Goal: Task Accomplishment & Management: Complete application form

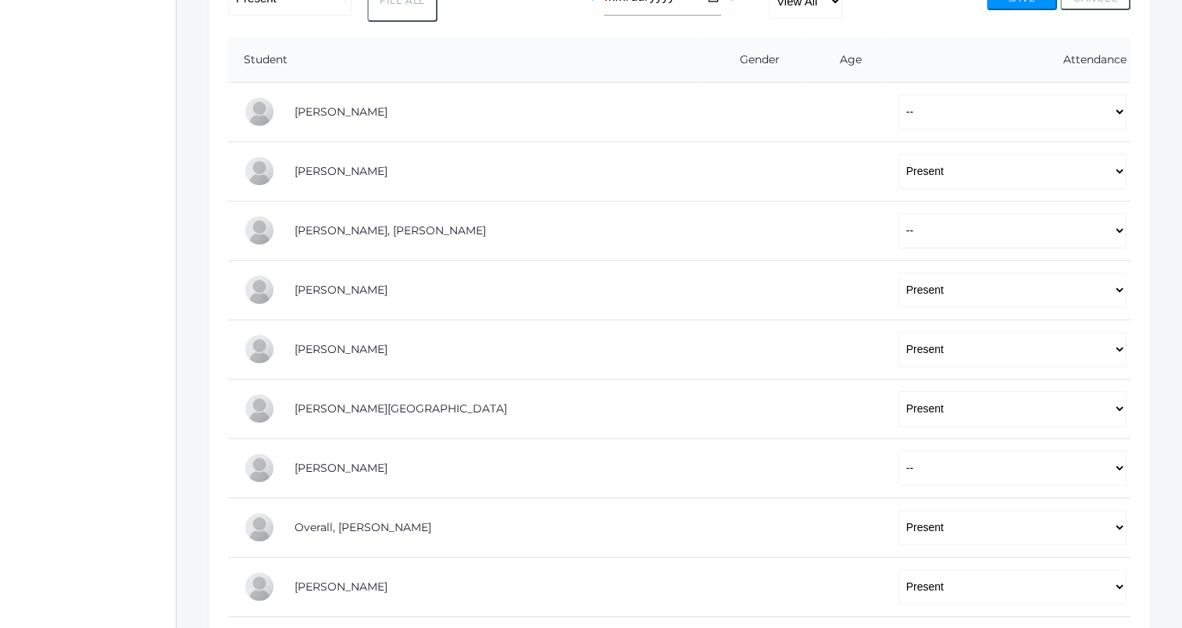
scroll to position [345, 0]
click at [899, 231] on select "-- Present Tardy Excused Tardy Unexcused Absent Excused Absent Unexcused" at bounding box center [1013, 229] width 228 height 35
select select "TE"
click at [899, 212] on select "-- Present Tardy Excused Tardy Unexcused Absent Excused Absent Unexcused" at bounding box center [1013, 229] width 228 height 35
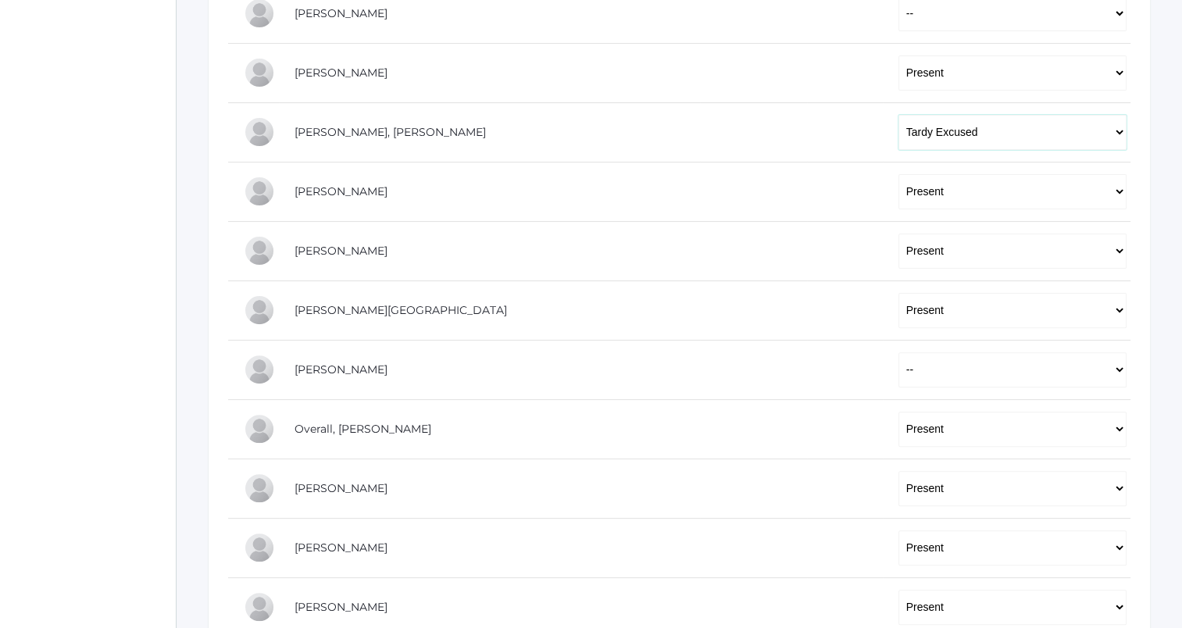
scroll to position [571, 0]
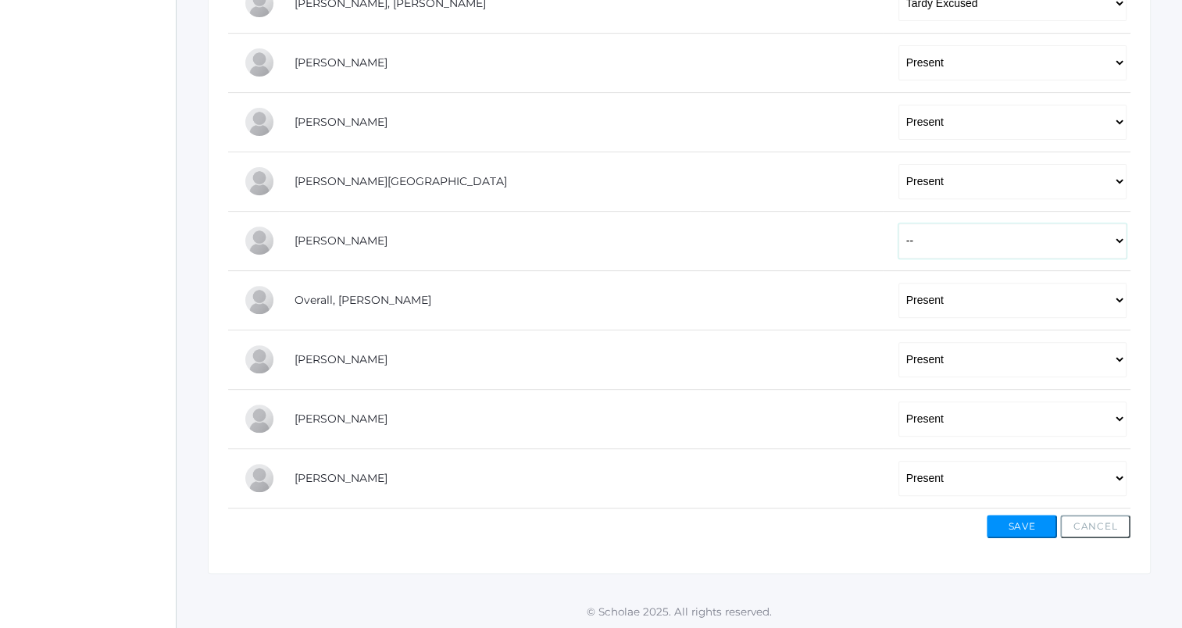
click at [899, 236] on select "-- Present Tardy Excused Tardy Unexcused Absent Excused Absent Unexcused" at bounding box center [1013, 240] width 228 height 35
select select "TE"
click at [899, 223] on select "-- Present Tardy Excused Tardy Unexcused Absent Excused Absent Unexcused" at bounding box center [1013, 240] width 228 height 35
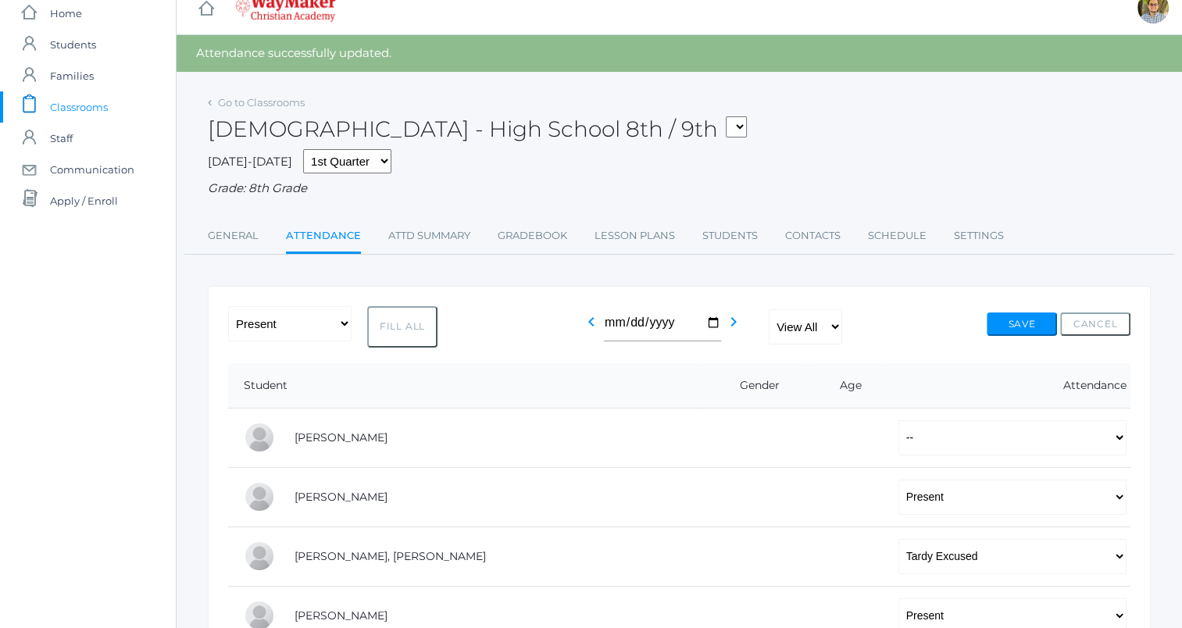
scroll to position [0, 0]
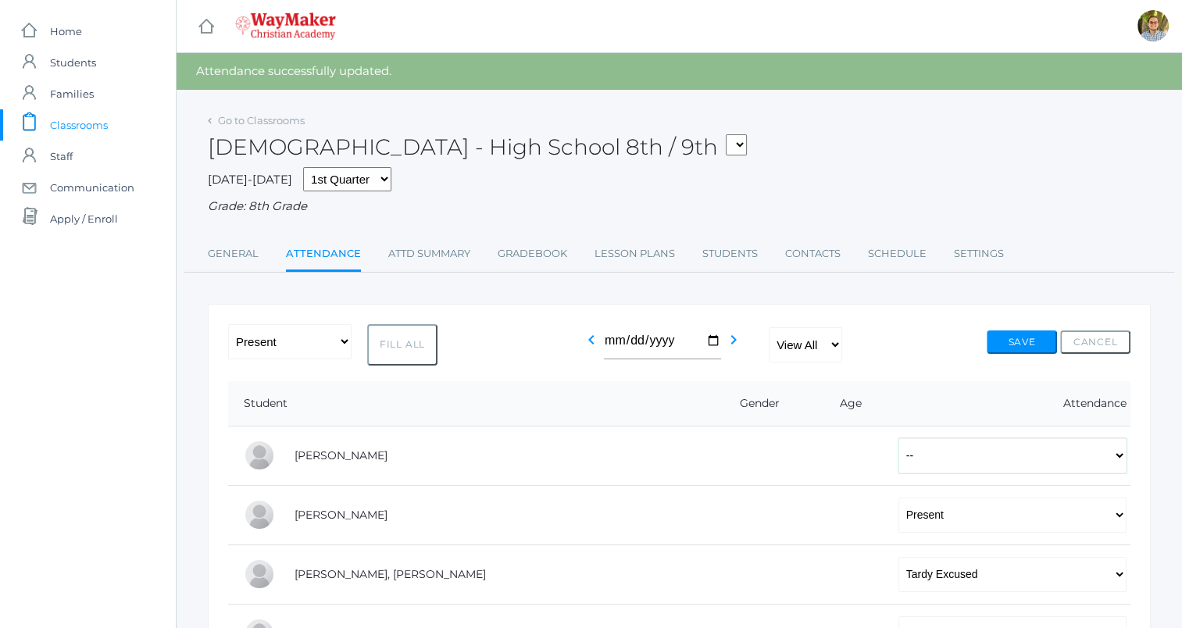
click at [931, 459] on select "-- Present Tardy Excused Tardy Unexcused Absent Excused Absent Unexcused" at bounding box center [1013, 455] width 228 height 35
select select "AE"
click at [899, 438] on select "-- Present Tardy Excused Tardy Unexcused Absent Excused Absent Unexcused" at bounding box center [1013, 455] width 228 height 35
click at [1012, 341] on button "Save" at bounding box center [1022, 342] width 70 height 23
click at [78, 127] on span "Classrooms" at bounding box center [79, 124] width 58 height 31
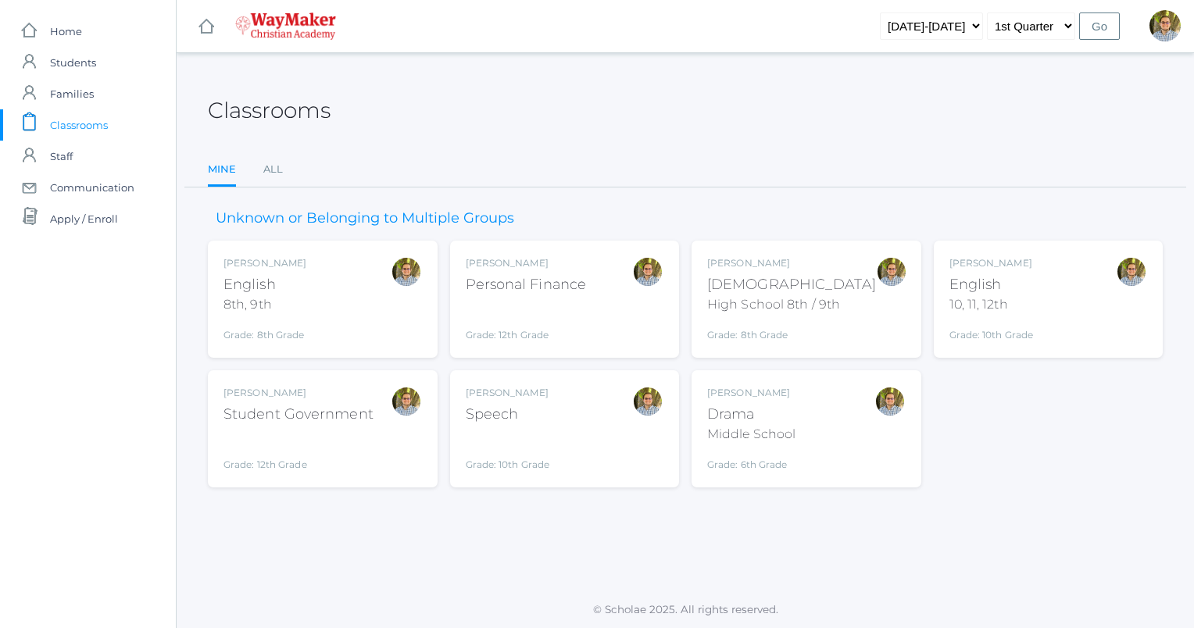
click at [351, 305] on div "Kylen Braileanu English 8th, 9th Grade: 8th Grade 08ENGLISH" at bounding box center [322, 299] width 198 height 86
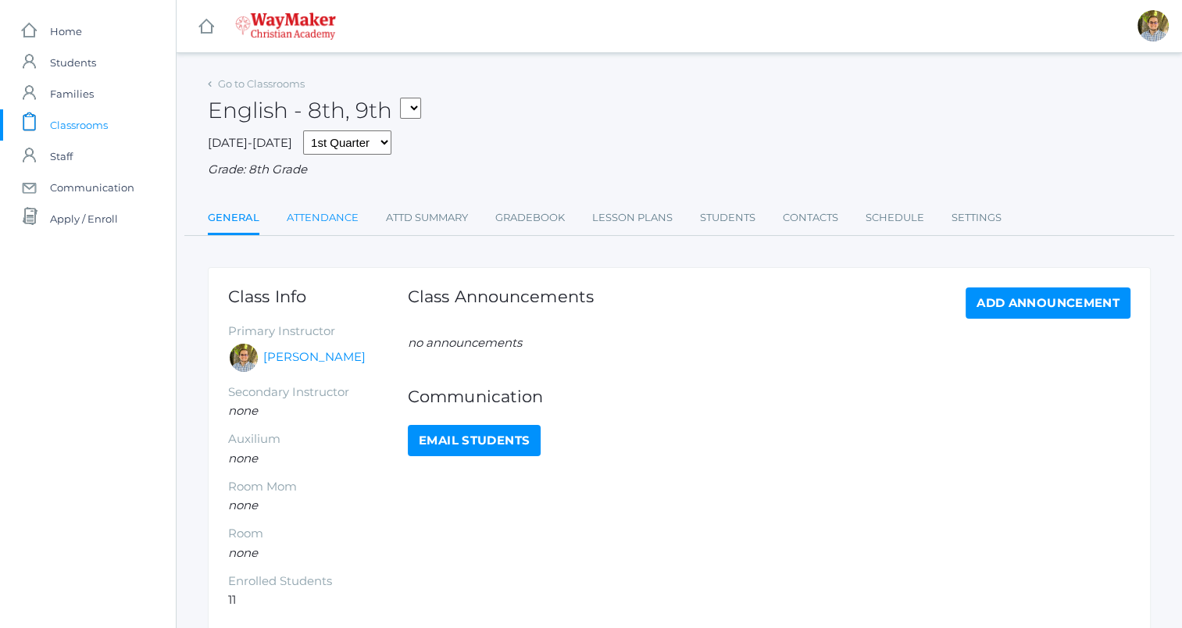
click at [323, 222] on link "Attendance" at bounding box center [323, 217] width 72 height 31
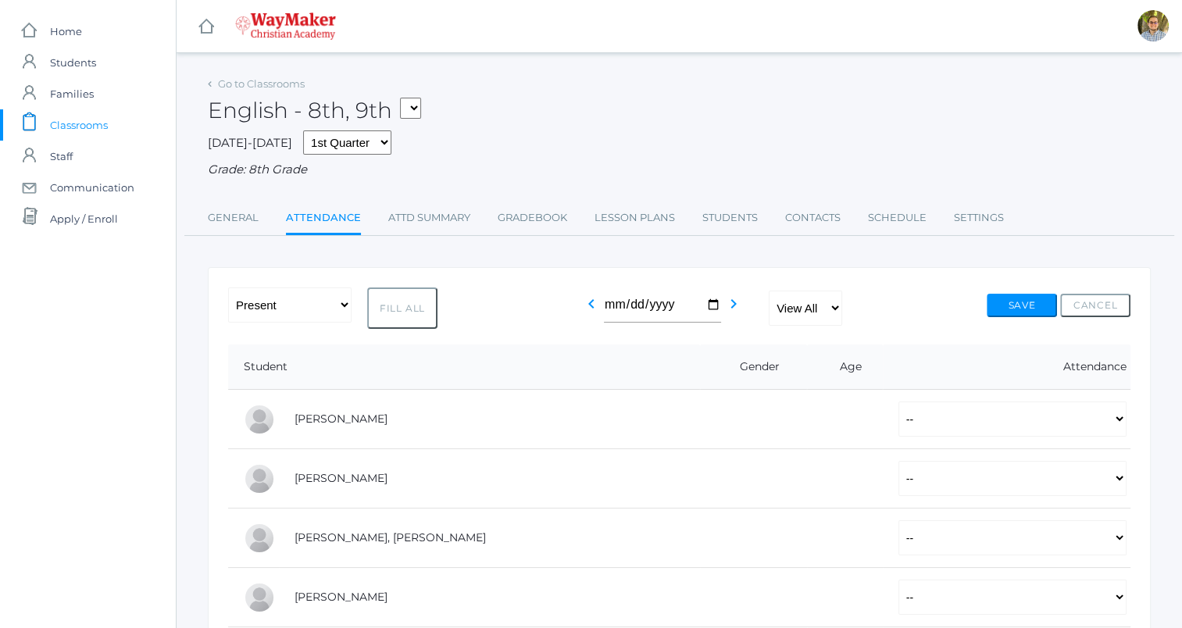
click at [415, 303] on button "Fill All" at bounding box center [402, 308] width 70 height 41
select select "P"
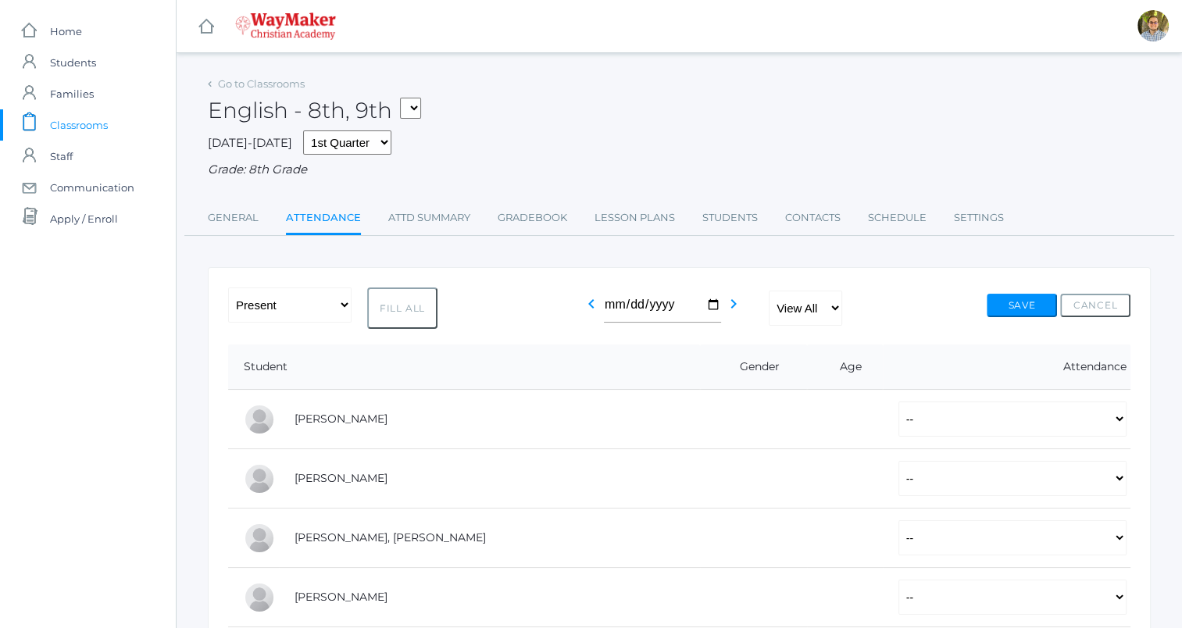
select select "P"
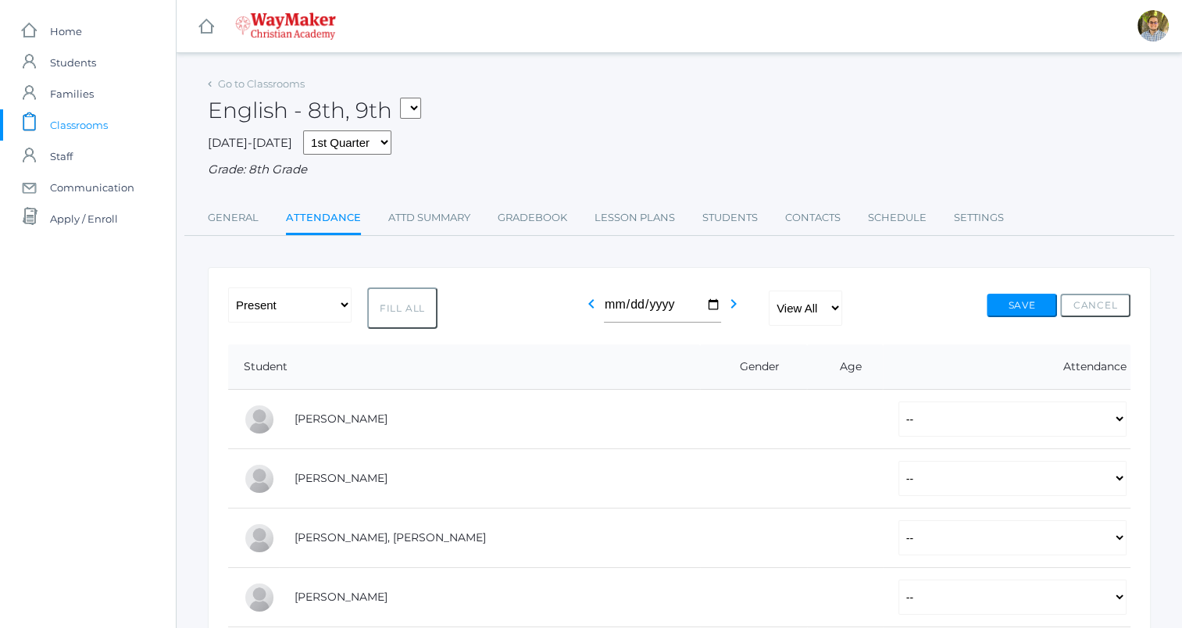
select select "P"
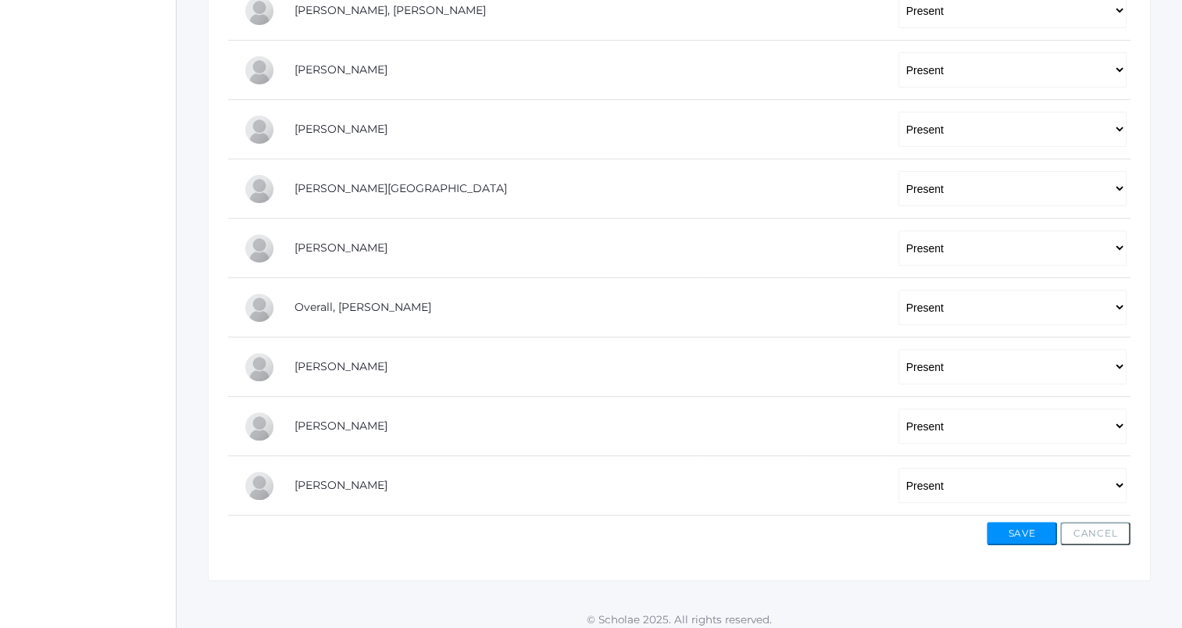
scroll to position [531, 0]
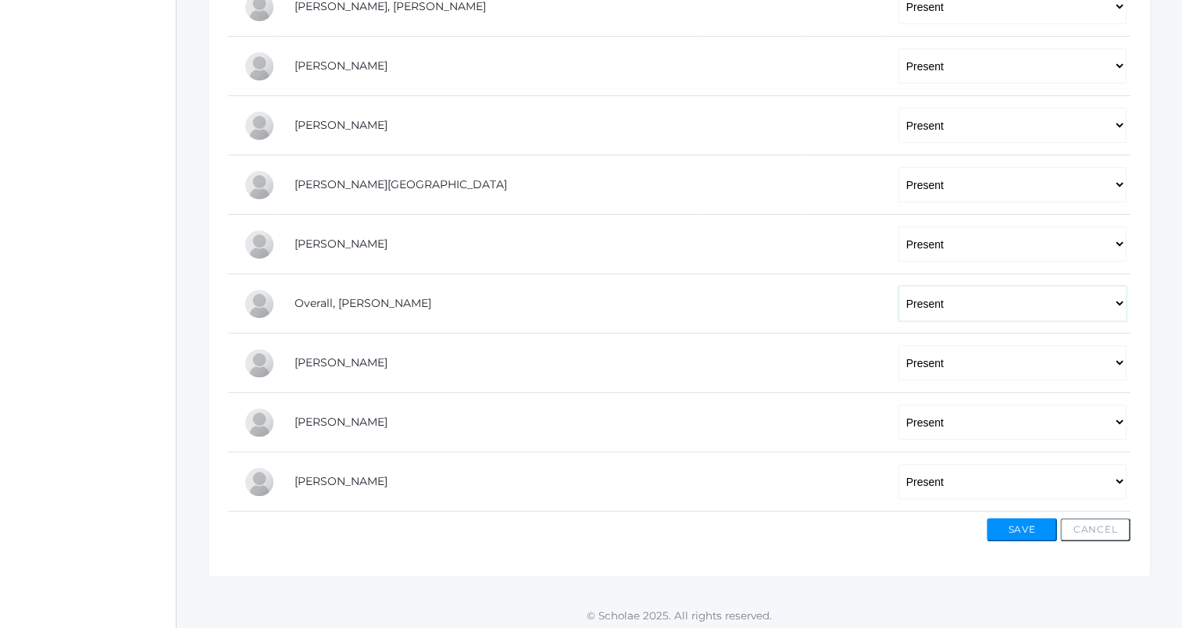
click at [899, 300] on select "-- Present Tardy Excused Tardy Unexcused Absent Excused Absent Unexcused" at bounding box center [1013, 303] width 228 height 35
select select
click at [899, 286] on select "-- Present Tardy Excused Tardy Unexcused Absent Excused Absent Unexcused" at bounding box center [1013, 303] width 228 height 35
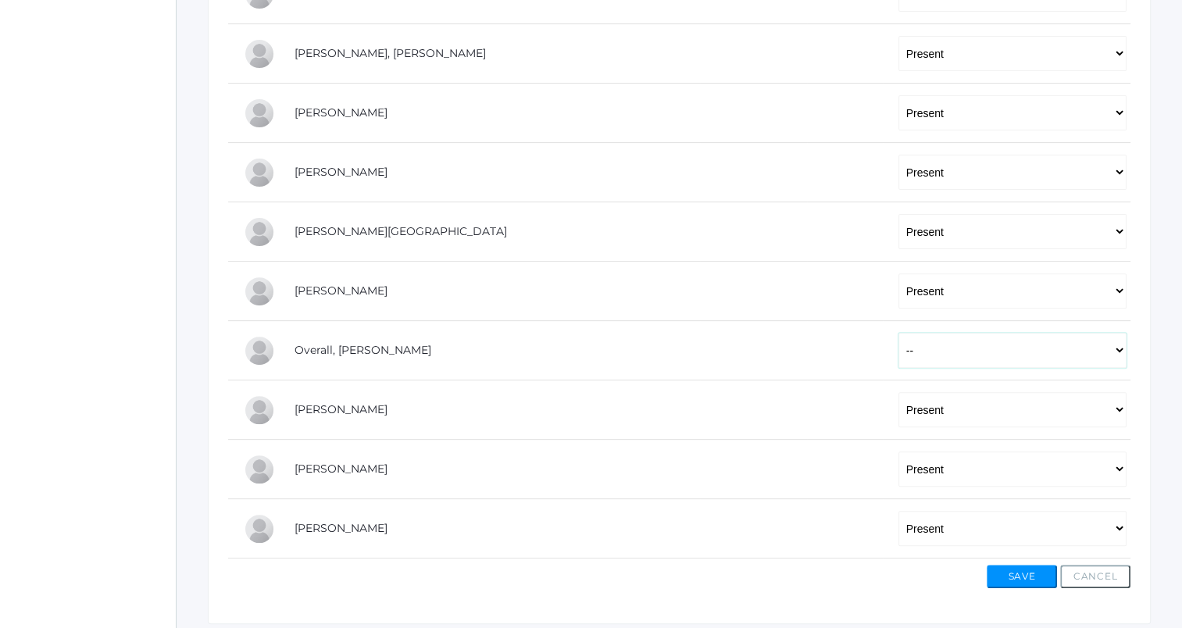
scroll to position [534, 0]
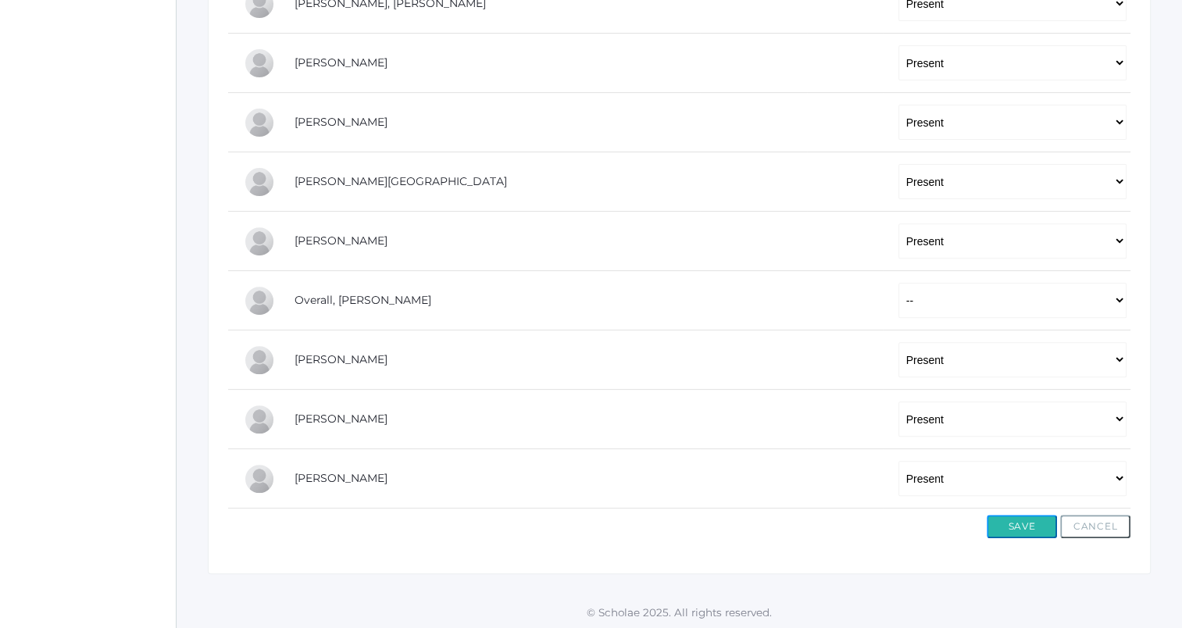
click at [999, 530] on button "Save" at bounding box center [1022, 526] width 70 height 23
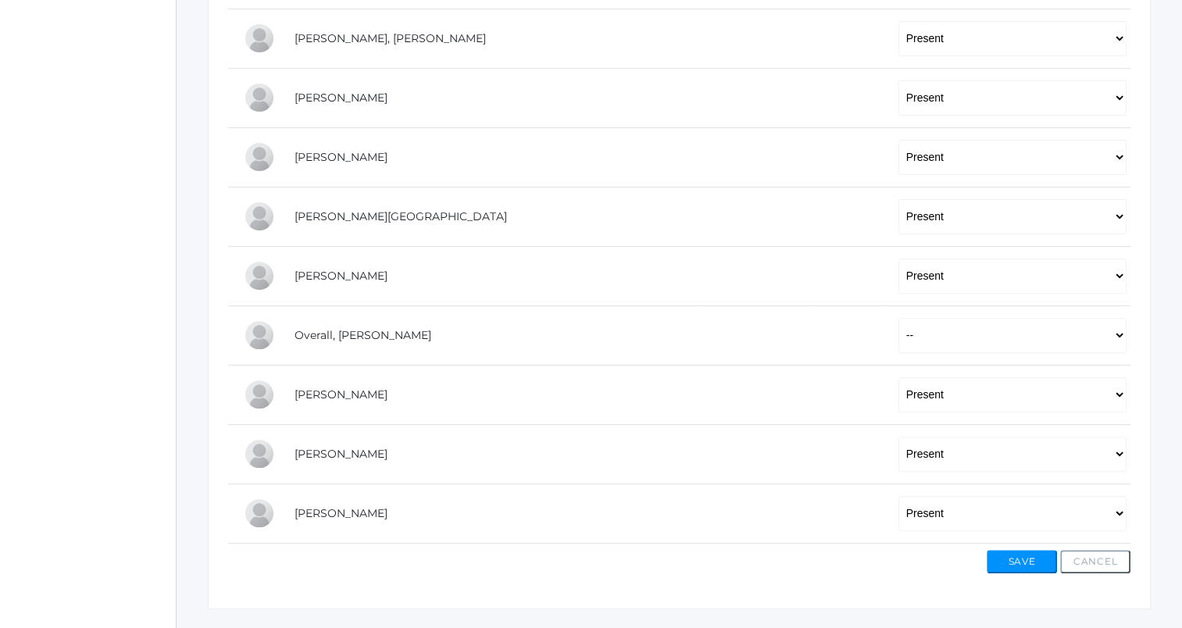
scroll to position [571, 0]
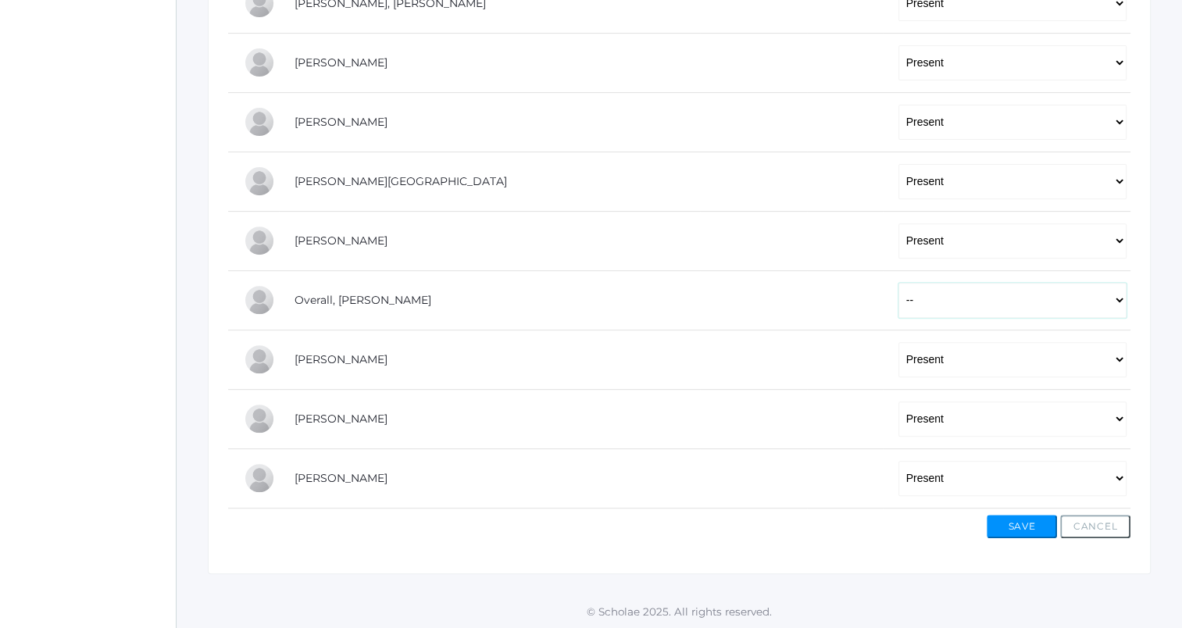
click at [903, 306] on select "-- Present Tardy Excused Tardy Unexcused Absent Excused Absent Unexcused" at bounding box center [1013, 300] width 228 height 35
select select "P"
click at [899, 283] on select "-- Present Tardy Excused Tardy Unexcused Absent Excused Absent Unexcused" at bounding box center [1013, 300] width 228 height 35
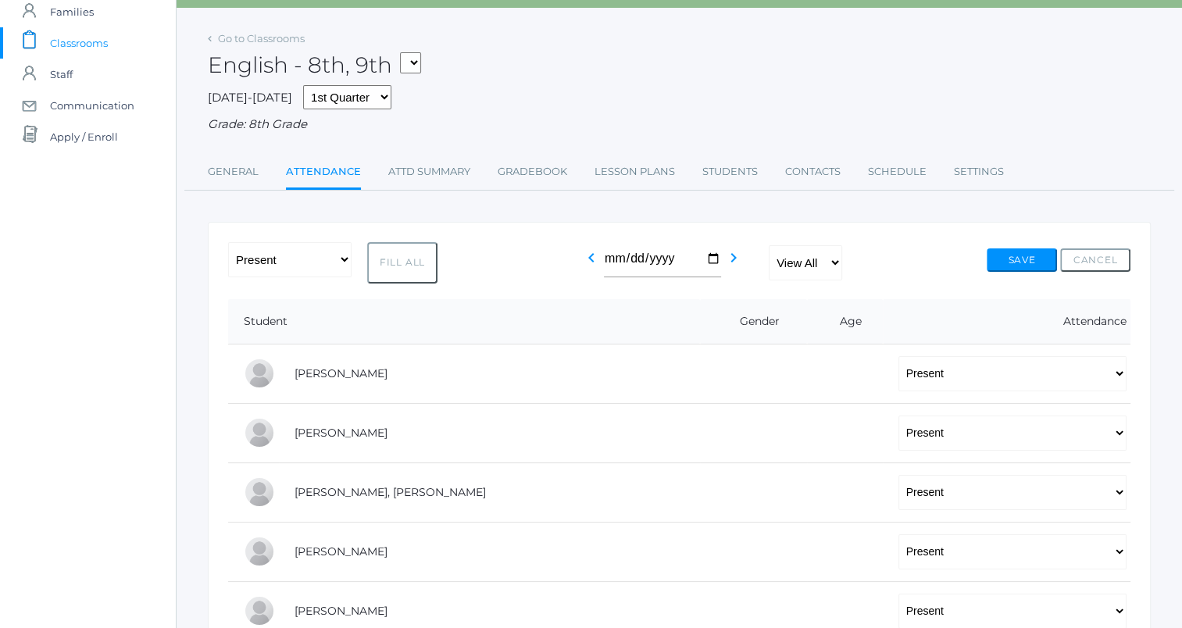
scroll to position [77, 0]
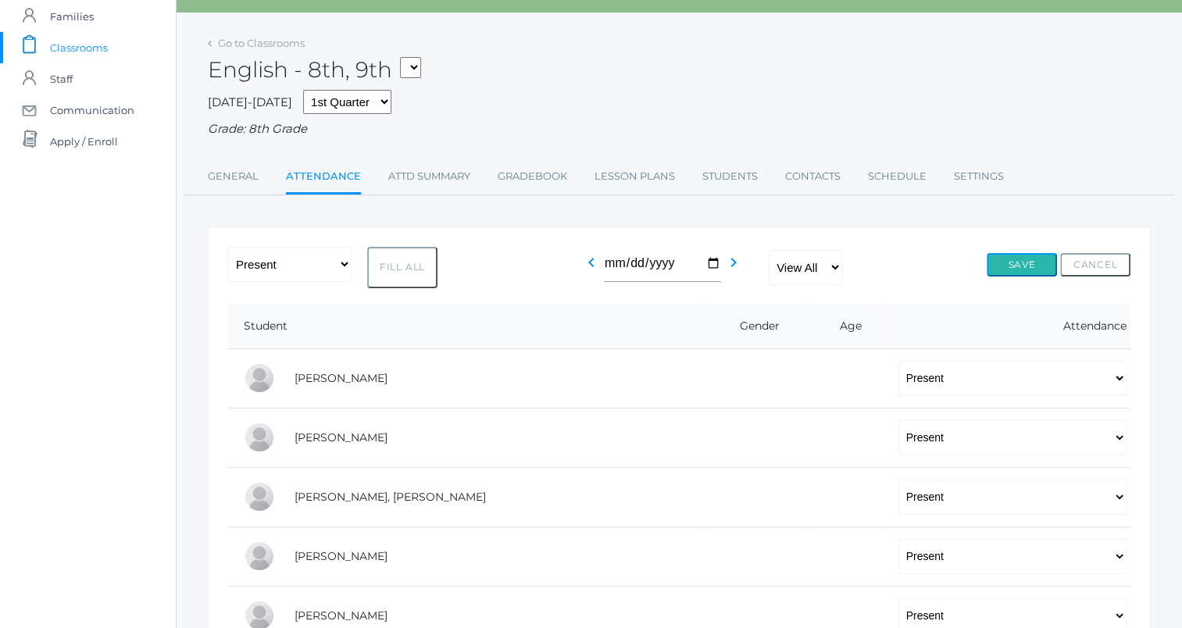
click at [1020, 267] on button "Save" at bounding box center [1022, 264] width 70 height 23
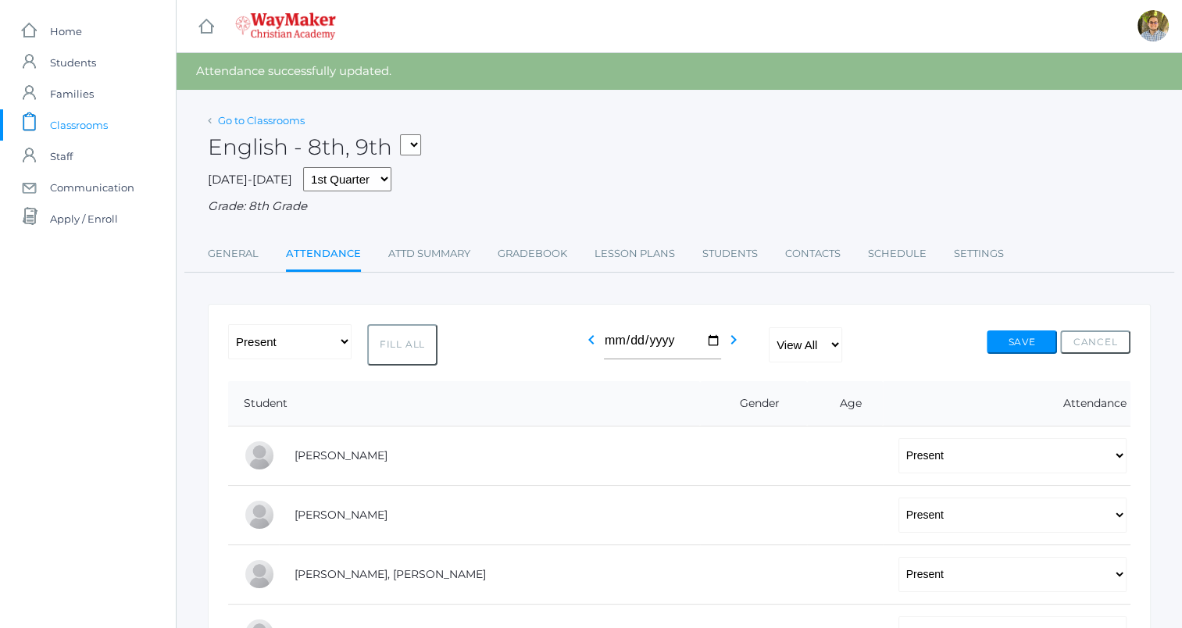
click at [288, 120] on link "Go to Classrooms" at bounding box center [261, 120] width 87 height 13
